Goal: Transaction & Acquisition: Purchase product/service

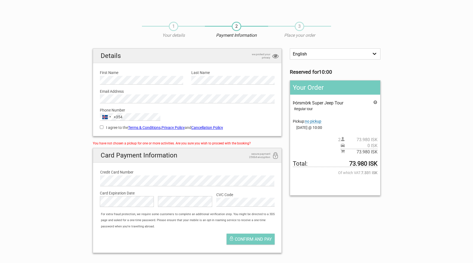
click at [315, 120] on span "no pickup" at bounding box center [313, 121] width 16 height 5
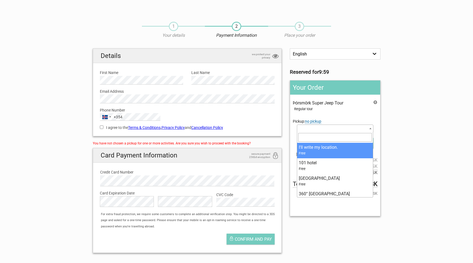
click at [337, 130] on span at bounding box center [335, 128] width 76 height 8
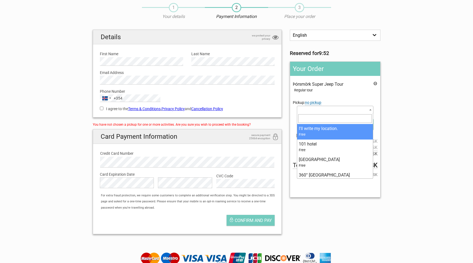
click at [397, 102] on section "1 Your details 2 Payment Information 3 Place your order English Español Deutsch…" at bounding box center [236, 118] width 473 height 241
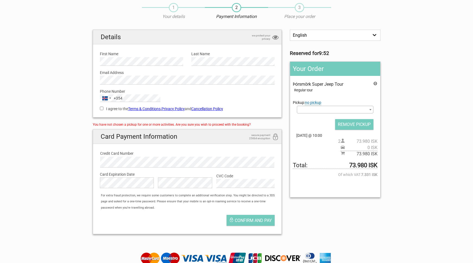
click at [342, 97] on div "Þórsmörk Super Jeep Tour Regular tour Pickup: no pickup Select an option I'll w…" at bounding box center [335, 118] width 84 height 75
click at [362, 122] on input "REMOVE PICKUP" at bounding box center [354, 124] width 38 height 11
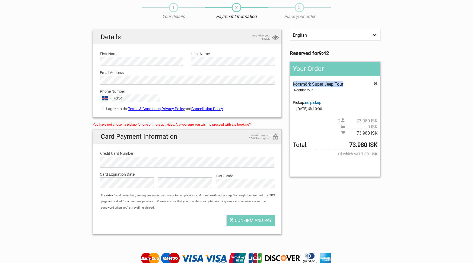
drag, startPoint x: 345, startPoint y: 83, endPoint x: 296, endPoint y: 80, distance: 48.9
click at [297, 79] on div "Your Order Þórsmörk Super Jeep Tour Regular tour Pickup: no pickup Select an op…" at bounding box center [335, 118] width 90 height 115
copy span "Þórsmörk Super Jeep Tour"
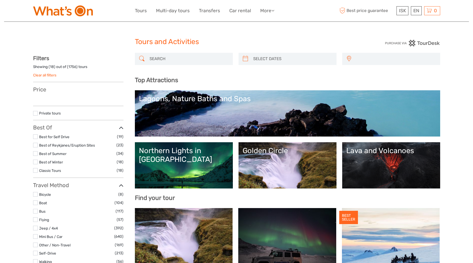
select select
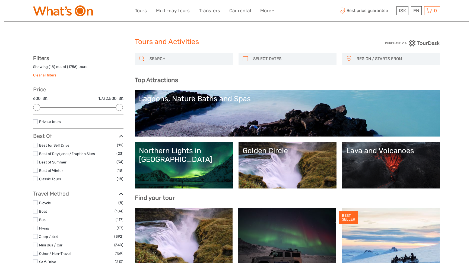
click at [171, 59] on input "search" at bounding box center [188, 59] width 83 height 10
paste input "Þórsmörk Super Jeep Tour"
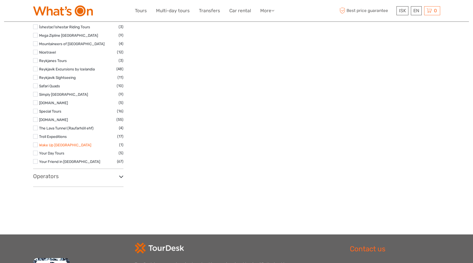
scroll to position [834, 0]
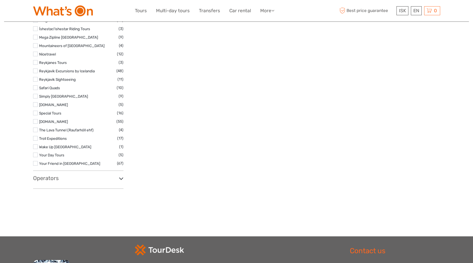
type input "Þórsmörk Super Jeep Tour"
click at [51, 176] on h3 "Operators" at bounding box center [78, 178] width 90 height 7
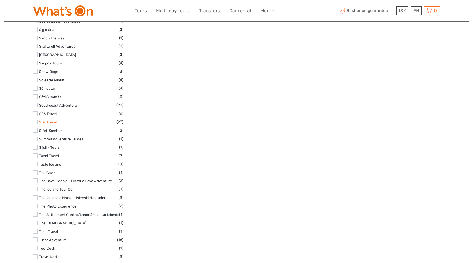
scroll to position [2486, 0]
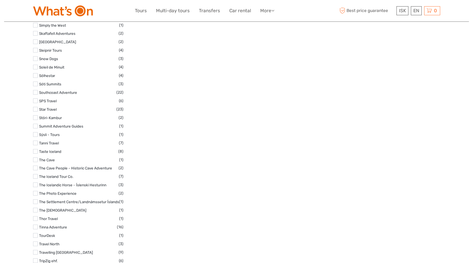
click at [35, 90] on label at bounding box center [35, 92] width 5 height 5
click at [0, 0] on input "checkbox" at bounding box center [0, 0] width 0 height 0
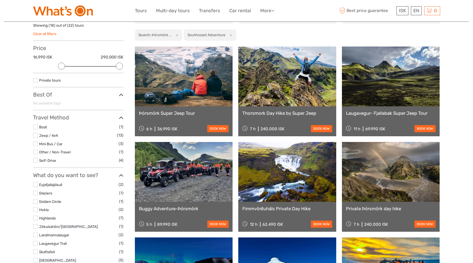
scroll to position [31, 0]
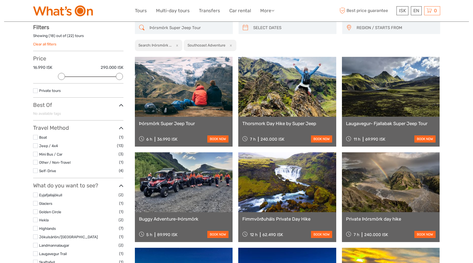
click at [174, 91] on link at bounding box center [184, 87] width 98 height 60
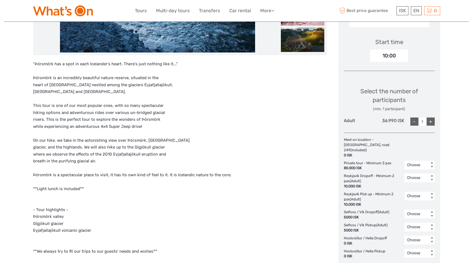
scroll to position [180, 0]
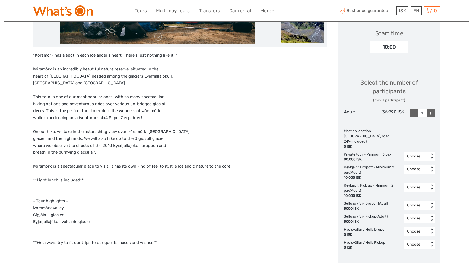
click at [413, 228] on div "Choose" at bounding box center [416, 230] width 19 height 5
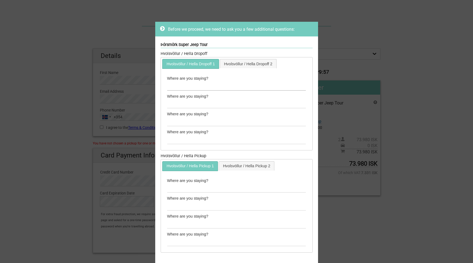
click at [208, 88] on input "text" at bounding box center [236, 85] width 139 height 9
click at [247, 64] on link "Hvolsvöllur / Hella Dropoff 2" at bounding box center [248, 63] width 56 height 9
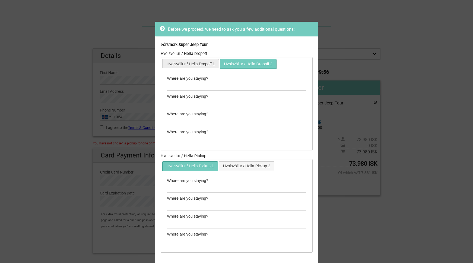
click at [197, 64] on link "Hvolsvöllur / Hella Dropoff 1" at bounding box center [191, 63] width 56 height 9
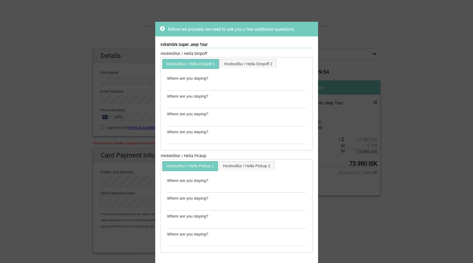
click at [357, 55] on div "Before we proceed, we need to ask you a few additional questions: Þórsmörk Supe…" at bounding box center [236, 131] width 473 height 263
click at [190, 188] on input "text" at bounding box center [236, 187] width 139 height 9
click at [196, 86] on input "text" at bounding box center [236, 85] width 139 height 9
drag, startPoint x: 159, startPoint y: 52, endPoint x: 178, endPoint y: 52, distance: 19.0
click at [178, 52] on div "Þórsmörk Super Jeep Tour Hvolsvöllur / Hella Dropoff Hvolsvöllur / Hella Dropof…" at bounding box center [236, 148] width 163 height 224
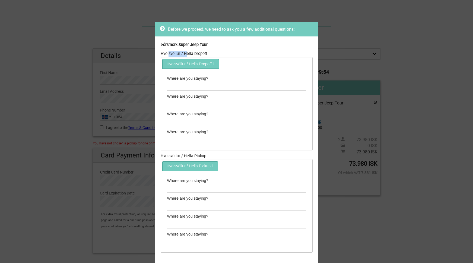
copy div "Hvolsvöllur"
click at [182, 89] on input "text" at bounding box center [236, 85] width 139 height 9
paste input "Hvolsvöllur"
type input "Hvolsvöllur"
click at [184, 188] on input "text" at bounding box center [236, 187] width 139 height 9
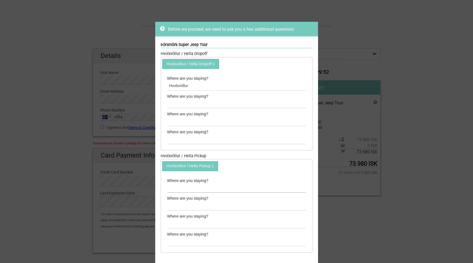
paste input "Hvolsvöllur"
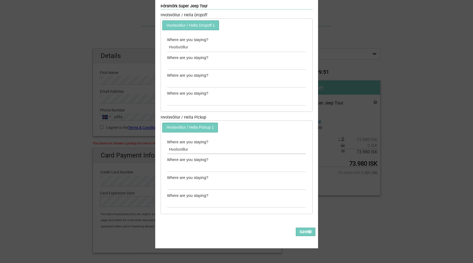
scroll to position [43, 0]
type input "Hvolsvöllur"
click at [304, 229] on button "Save" at bounding box center [306, 231] width 20 height 8
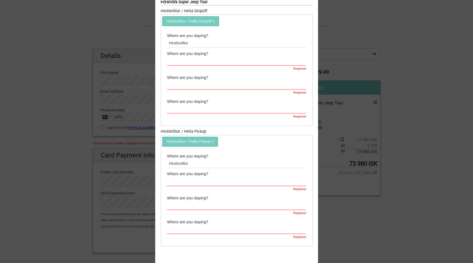
click at [200, 63] on input "text" at bounding box center [236, 60] width 139 height 9
paste input "Hvolsvöllur"
type input "Hvolsvöllur"
click at [197, 83] on input "text" at bounding box center [236, 84] width 139 height 9
paste input "Hvolsvöllur"
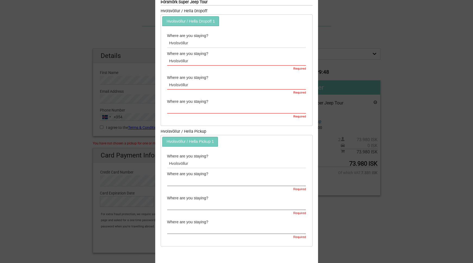
type input "Hvolsvöllur"
click at [191, 108] on input "text" at bounding box center [236, 108] width 139 height 9
paste input "Hvolsvöllur"
type input "Hvolsvöllur"
click at [181, 182] on input "text" at bounding box center [236, 181] width 139 height 9
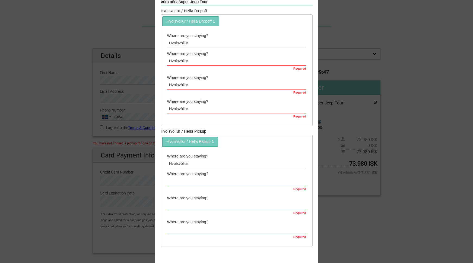
paste input "Hvolsvöllur"
type input "Hvolsvöllur"
click at [182, 202] on input "text" at bounding box center [236, 205] width 139 height 9
paste input "Hvolsvöllur"
type input "Hvolsvöllur"
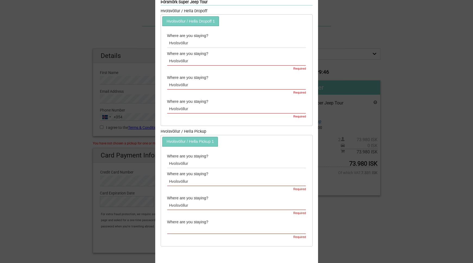
click at [183, 229] on input "text" at bounding box center [236, 229] width 139 height 9
paste input "Hvolsvöllur"
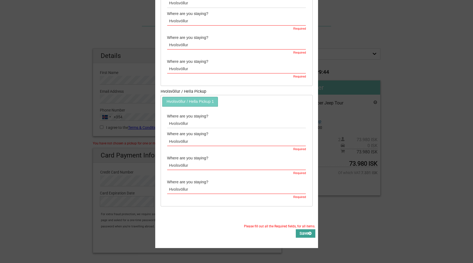
type input "Hvolsvöllur"
click at [299, 230] on button "Save" at bounding box center [306, 233] width 20 height 8
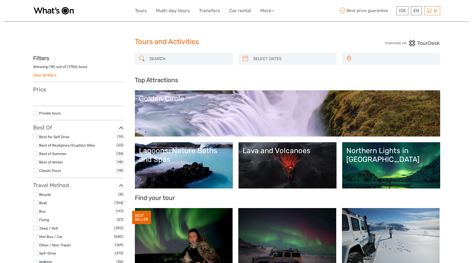
select select
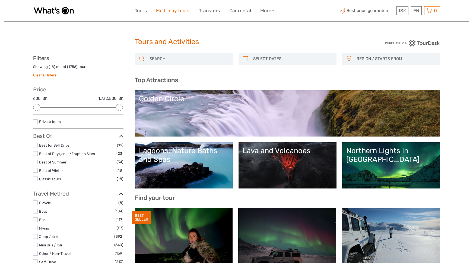
click at [174, 10] on link "Multi-day tours" at bounding box center [173, 11] width 34 height 8
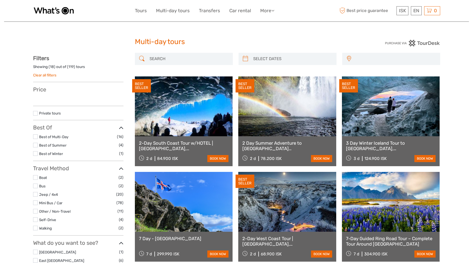
select select
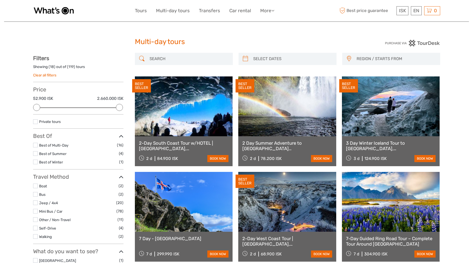
type input "06/09/2025"
click at [298, 58] on input "search" at bounding box center [292, 59] width 83 height 10
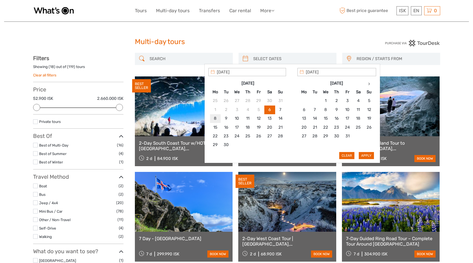
type input "08/09/2025"
click at [362, 155] on button "Apply" at bounding box center [366, 155] width 15 height 7
type input "08/09/2025 - 08/09/2025"
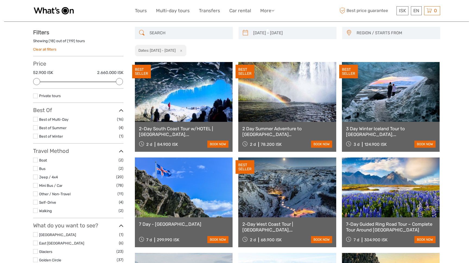
scroll to position [30, 0]
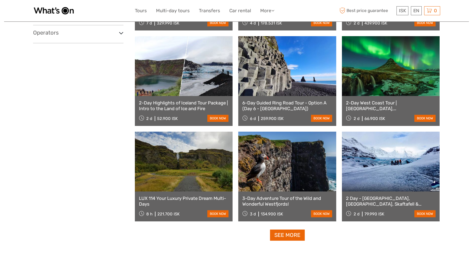
scroll to position [435, 0]
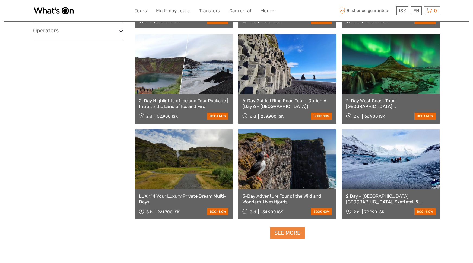
click at [298, 234] on link "See more" at bounding box center [287, 232] width 35 height 11
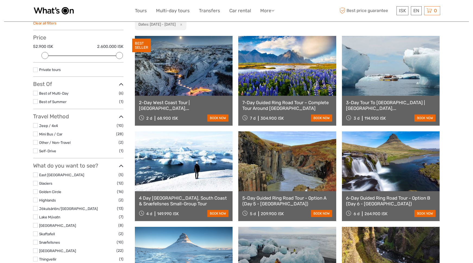
scroll to position [0, 0]
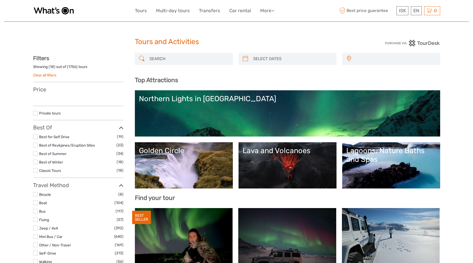
select select
click at [177, 61] on input "search" at bounding box center [188, 59] width 83 height 10
paste input "Volcano Eruption Site & Blue Lagoon Admission Tour"
type input "Volcano Eruption Site & Blue Lagoon Admission Tour"
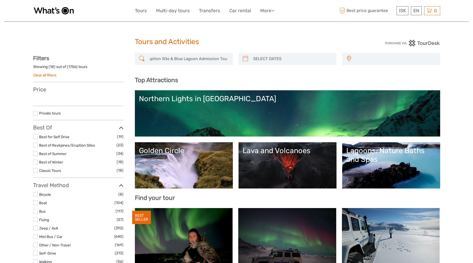
select select
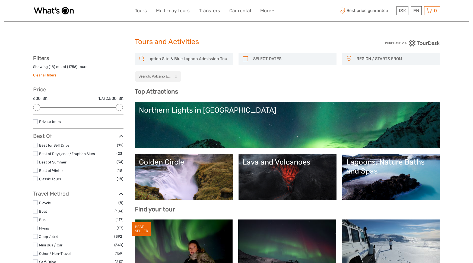
scroll to position [0, 0]
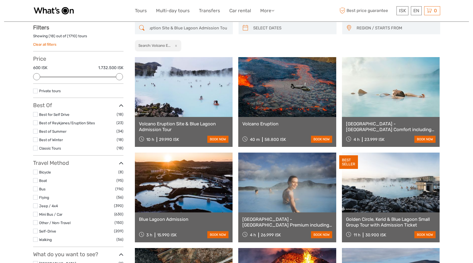
scroll to position [31, 0]
type input "Volcano Eruption Site & Blue Lagoon Admission Tour"
click at [188, 83] on link at bounding box center [184, 87] width 98 height 60
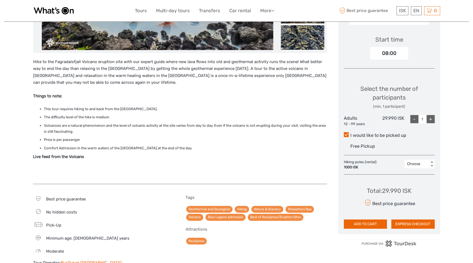
scroll to position [174, 0]
